Goal: Navigation & Orientation: Find specific page/section

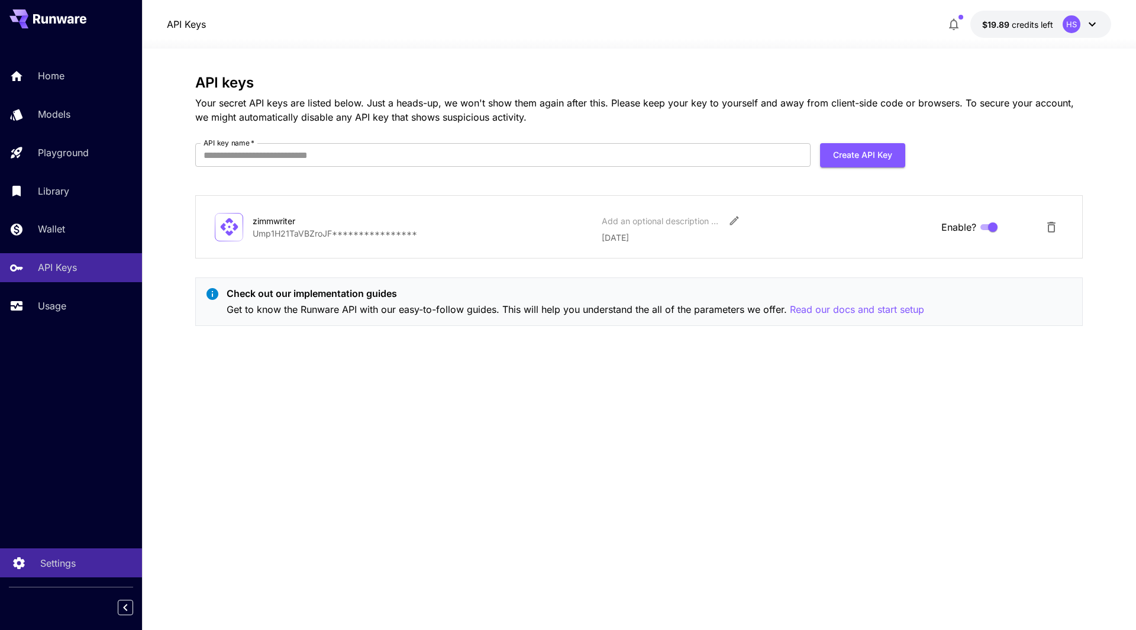
click at [59, 560] on p "Settings" at bounding box center [58, 563] width 36 height 14
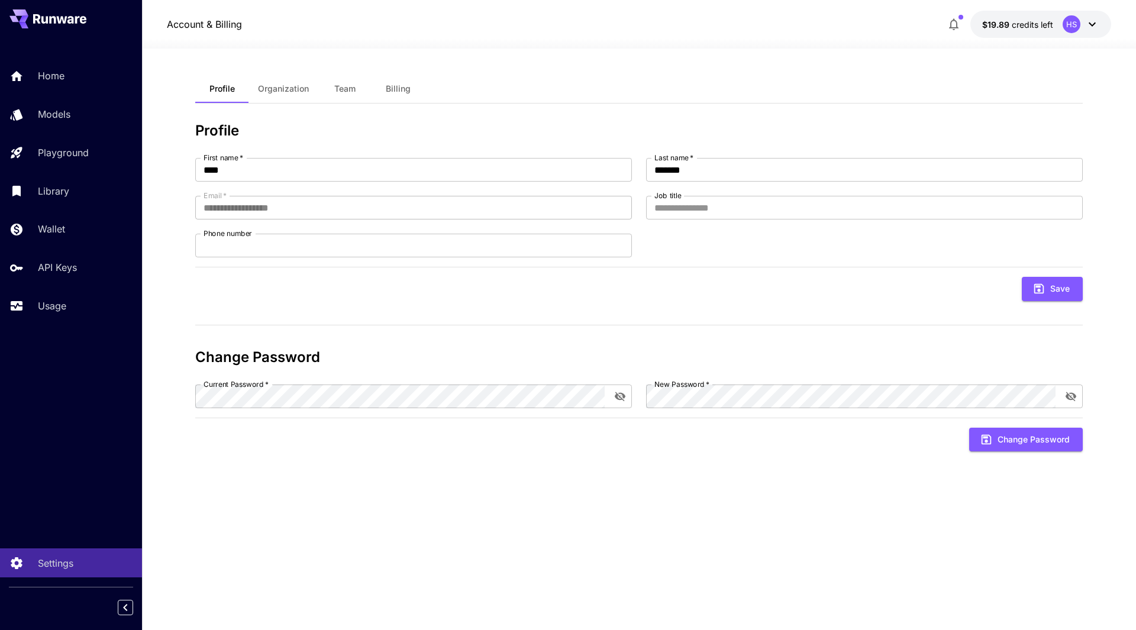
click at [306, 93] on span "Organization" at bounding box center [283, 88] width 51 height 11
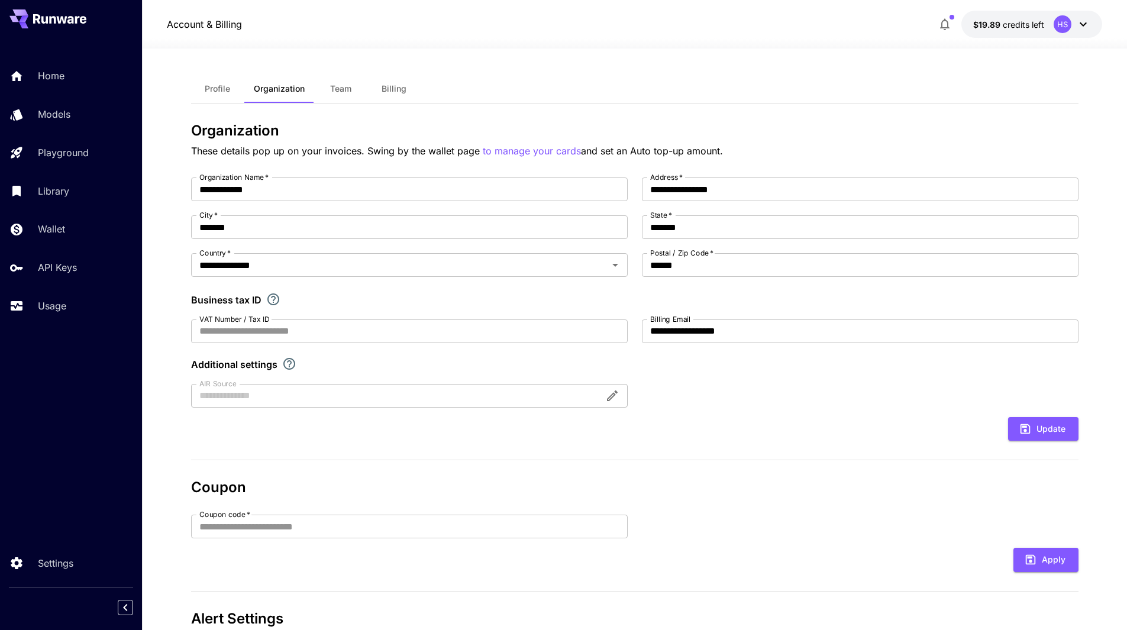
click at [347, 91] on span "Team" at bounding box center [340, 88] width 21 height 11
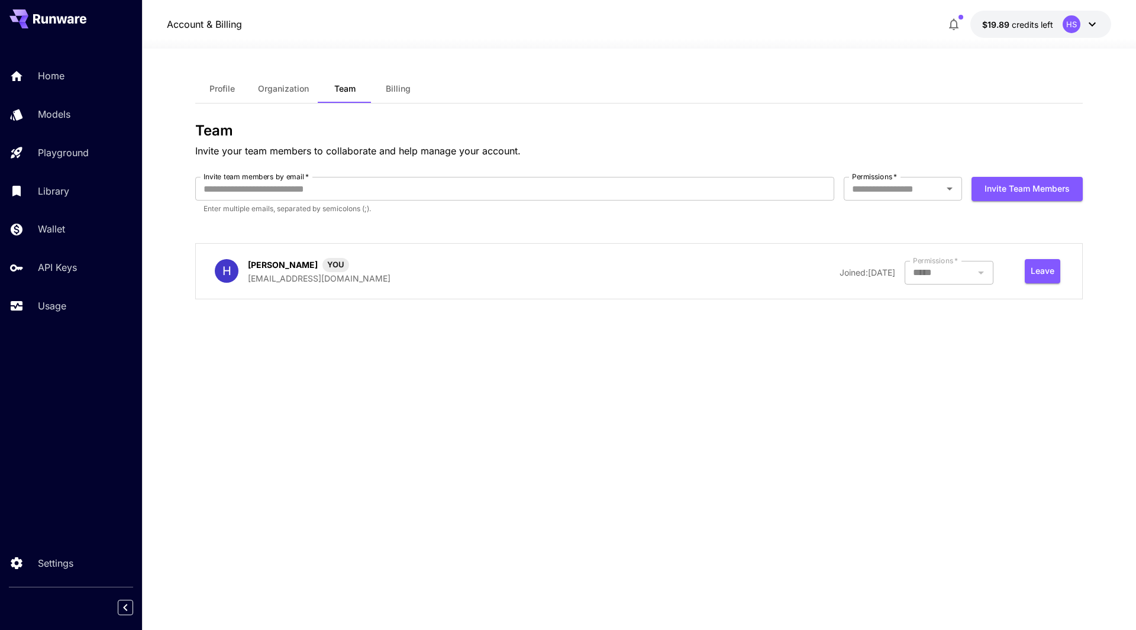
click at [217, 90] on span "Profile" at bounding box center [221, 88] width 25 height 11
